Goal: Transaction & Acquisition: Download file/media

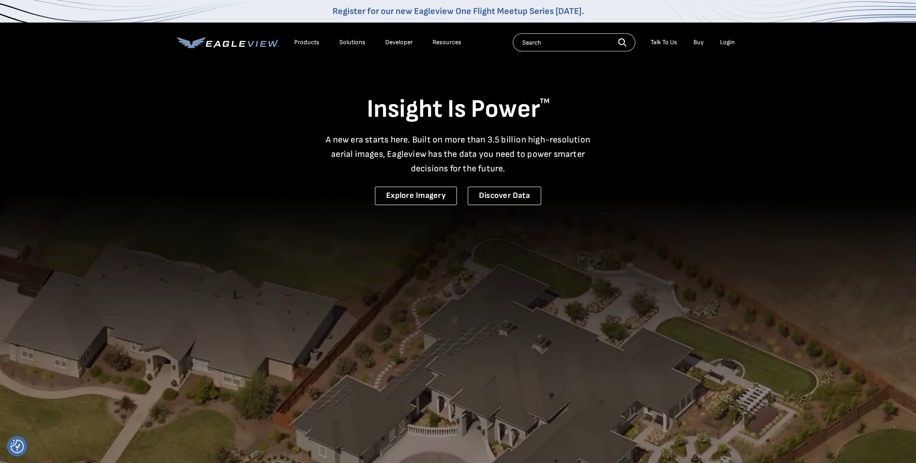
click at [721, 42] on div "Login" at bounding box center [727, 42] width 15 height 8
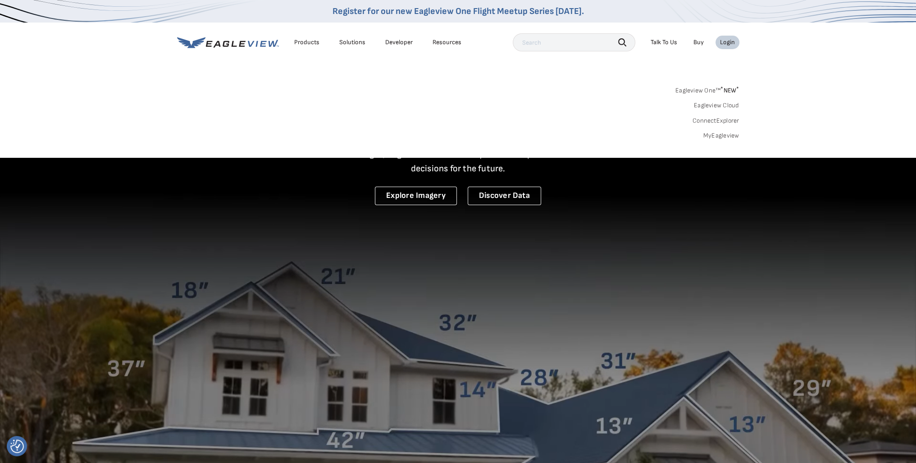
click at [716, 134] on link "MyEagleview" at bounding box center [721, 136] width 36 height 8
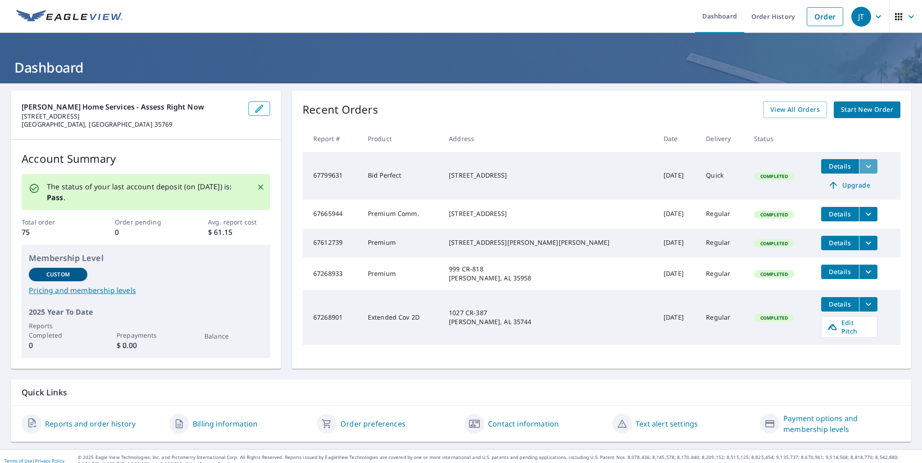
click at [863, 168] on icon "filesDropdownBtn-67799631" at bounding box center [868, 166] width 11 height 11
click at [642, 149] on input "Bid Perfect Report" at bounding box center [644, 150] width 19 height 19
checkbox input "true"
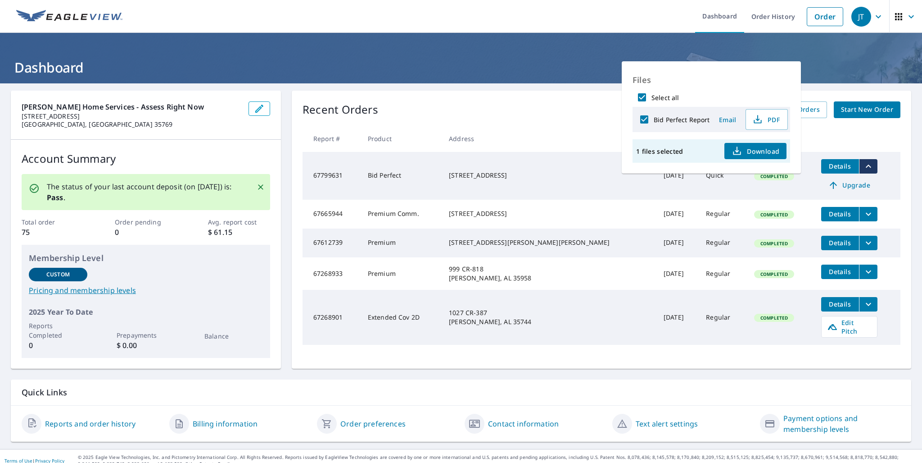
click at [586, 177] on td "805 Mountain Heights Rdg Scottsboro, AL 35769" at bounding box center [549, 176] width 215 height 48
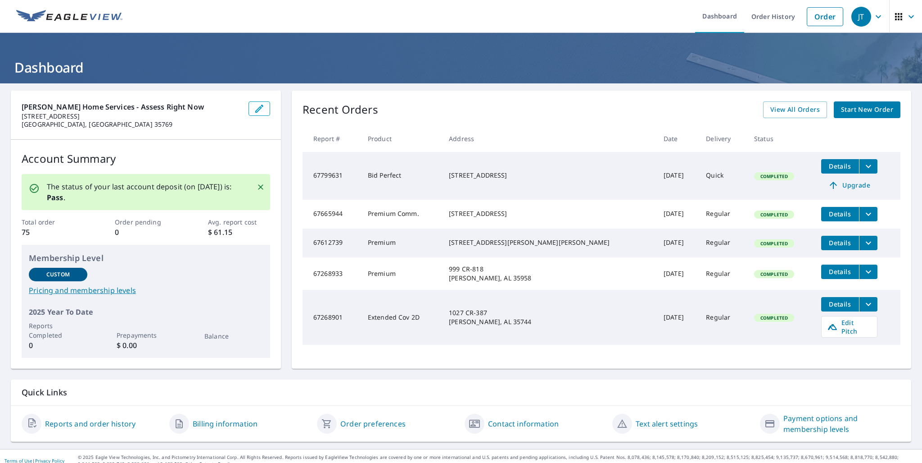
click at [442, 185] on td "Bid Perfect" at bounding box center [401, 176] width 81 height 48
click at [827, 166] on span "Details" at bounding box center [840, 166] width 27 height 9
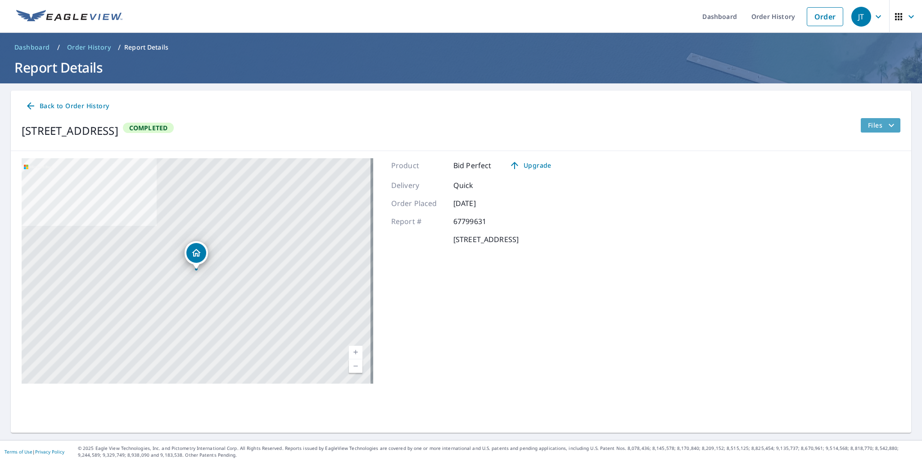
click at [868, 124] on span "Files" at bounding box center [882, 125] width 29 height 11
click at [856, 191] on span "PDF" at bounding box center [859, 192] width 29 height 11
